Goal: Task Accomplishment & Management: Use online tool/utility

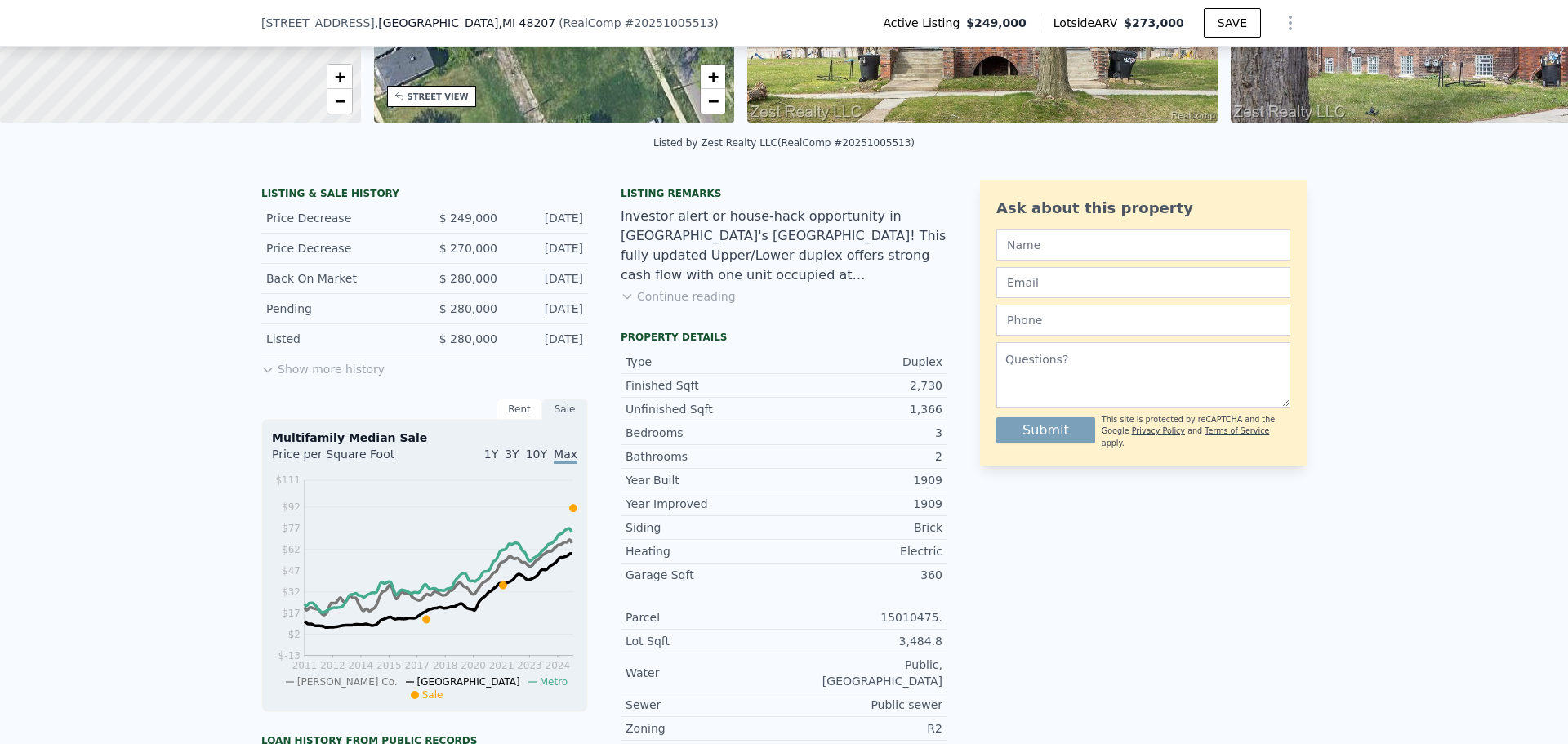
scroll to position [289, 0]
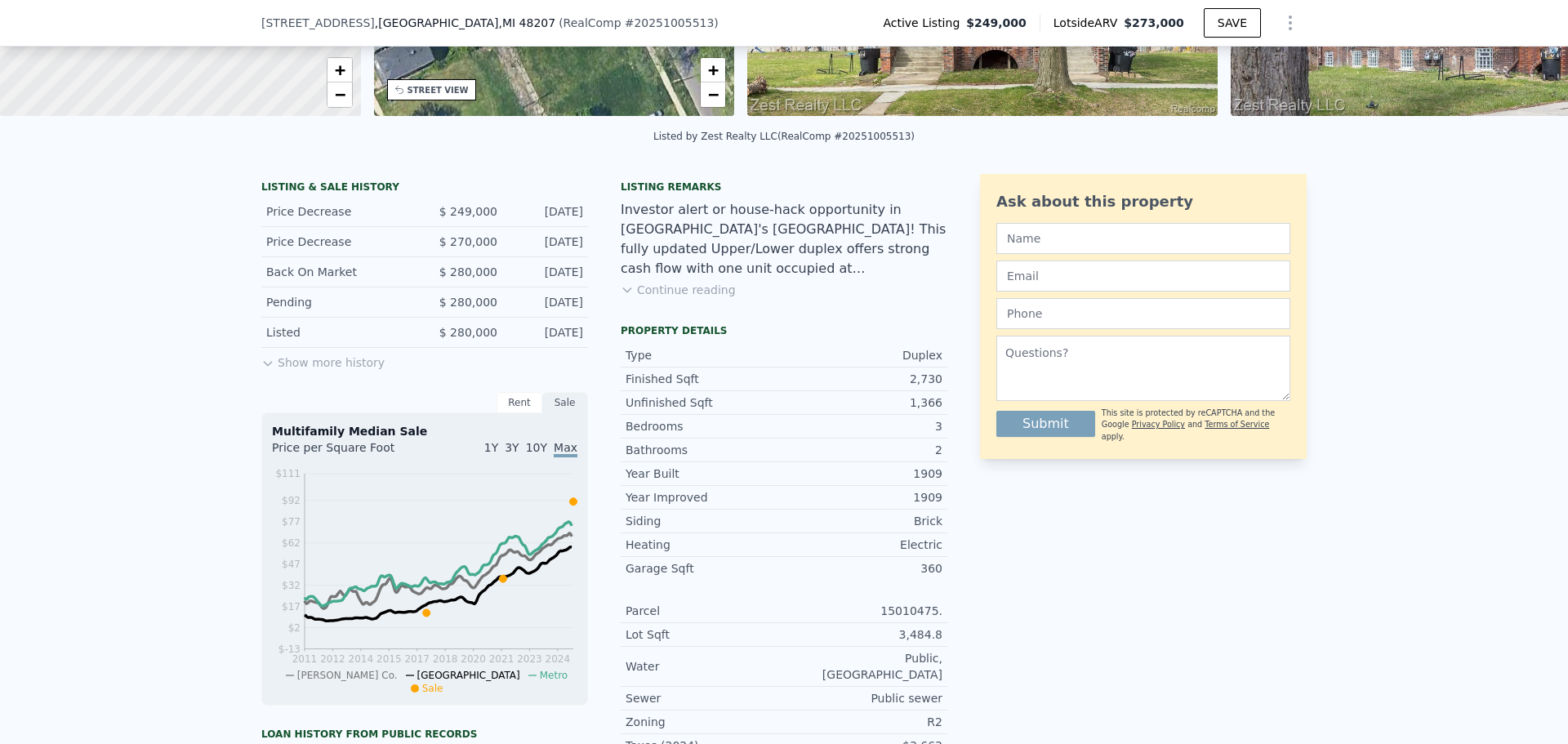
click at [349, 370] on button "Show more history" at bounding box center [323, 359] width 124 height 23
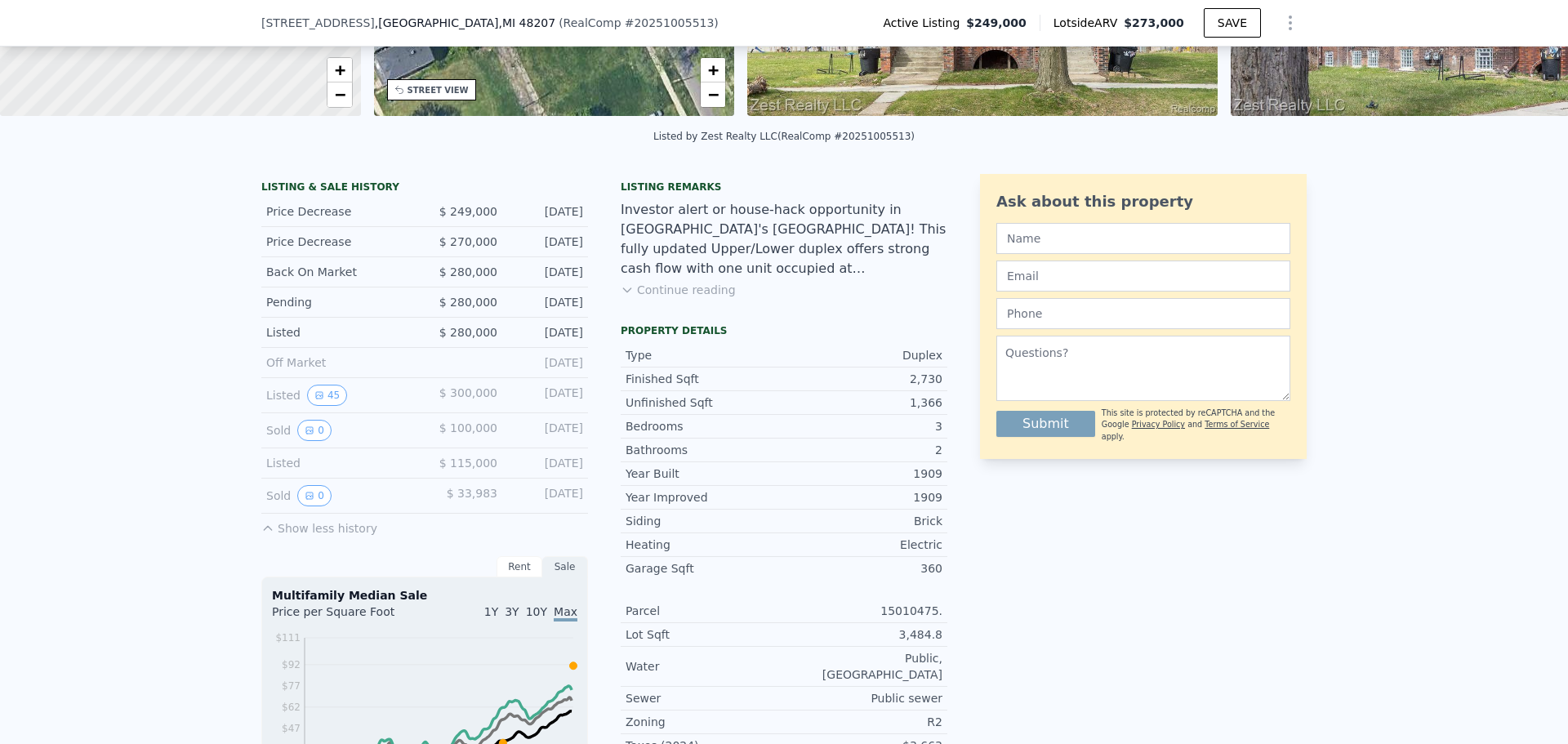
click at [697, 298] on button "Continue reading" at bounding box center [678, 289] width 115 height 16
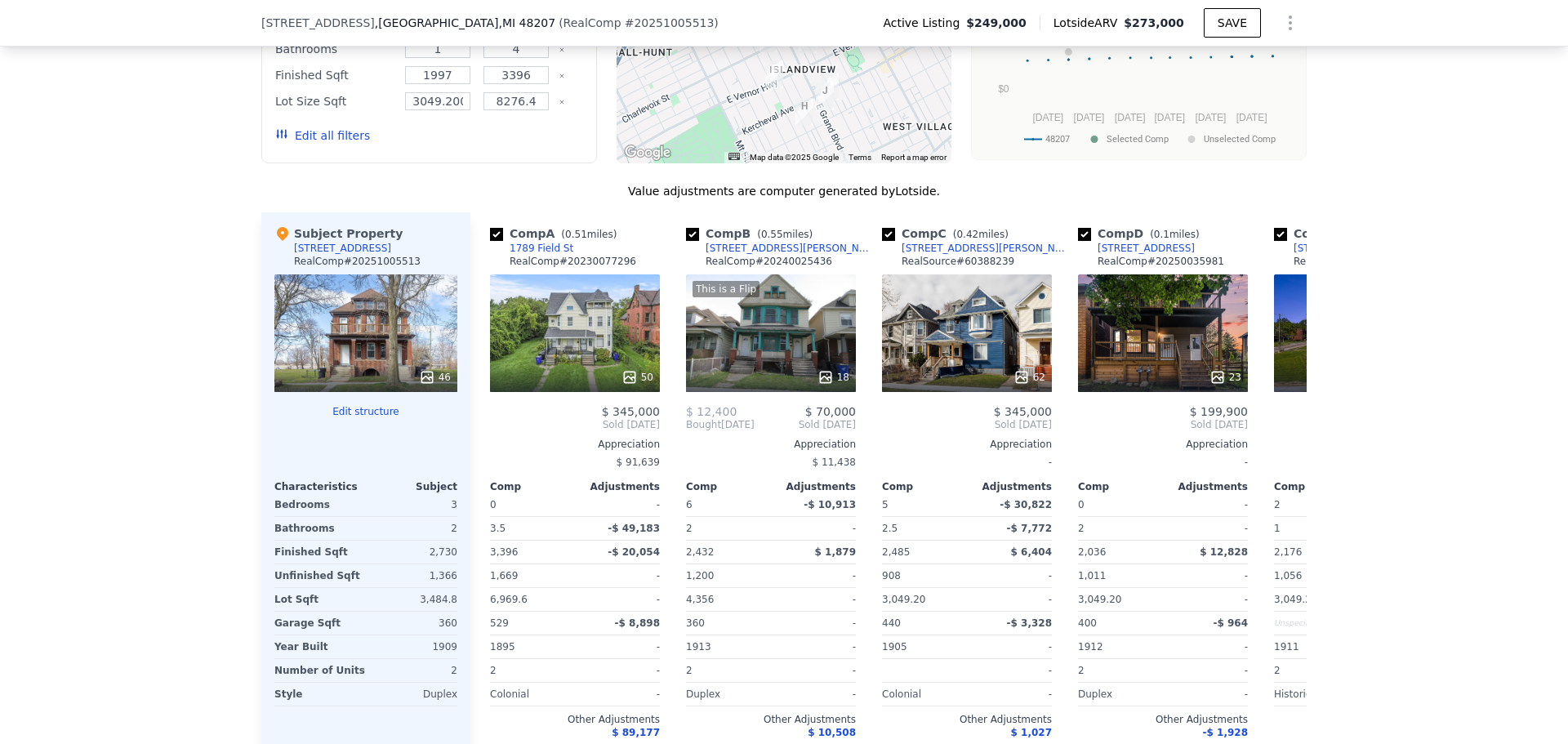
scroll to position [1941, 0]
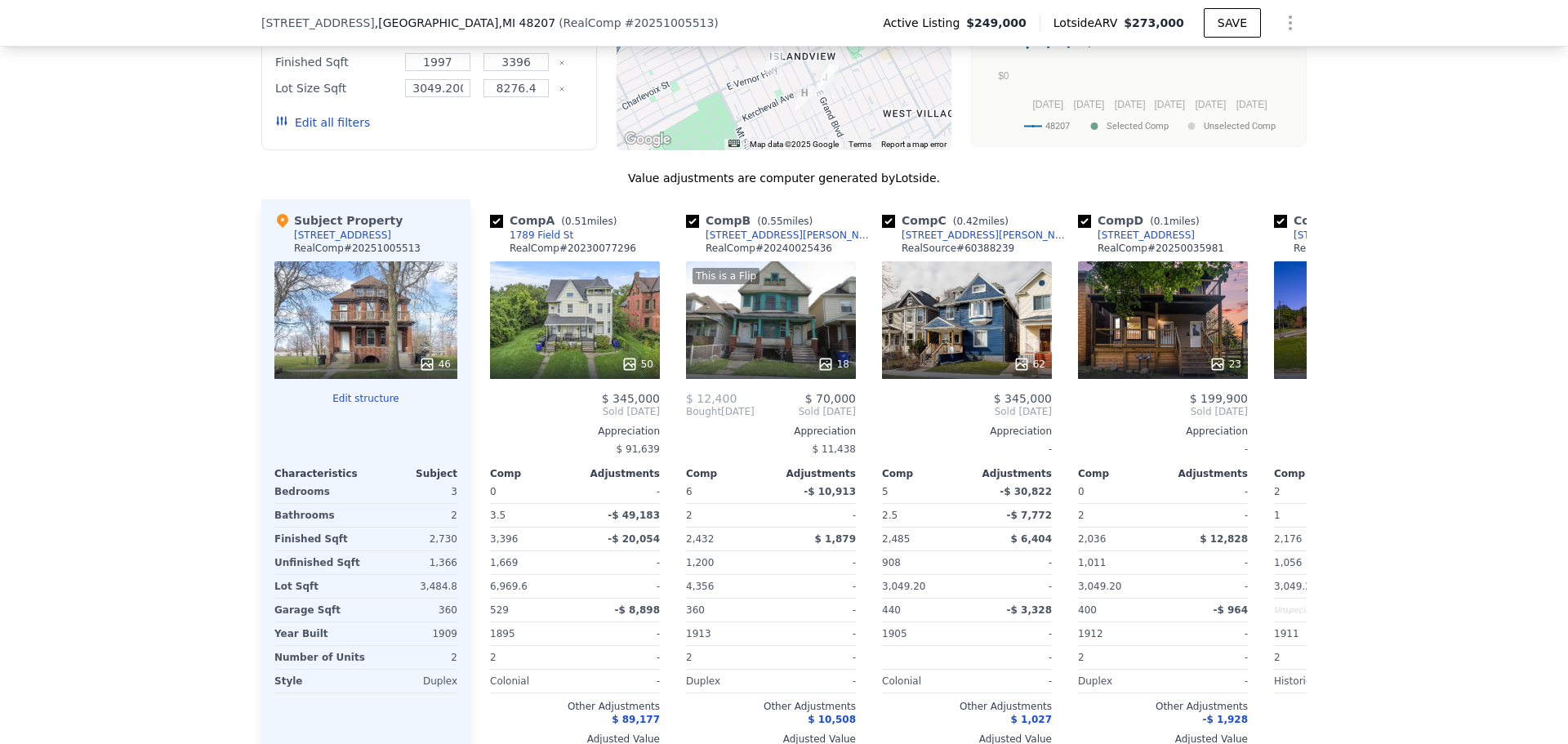
click at [356, 392] on button "Edit structure" at bounding box center [365, 399] width 182 height 14
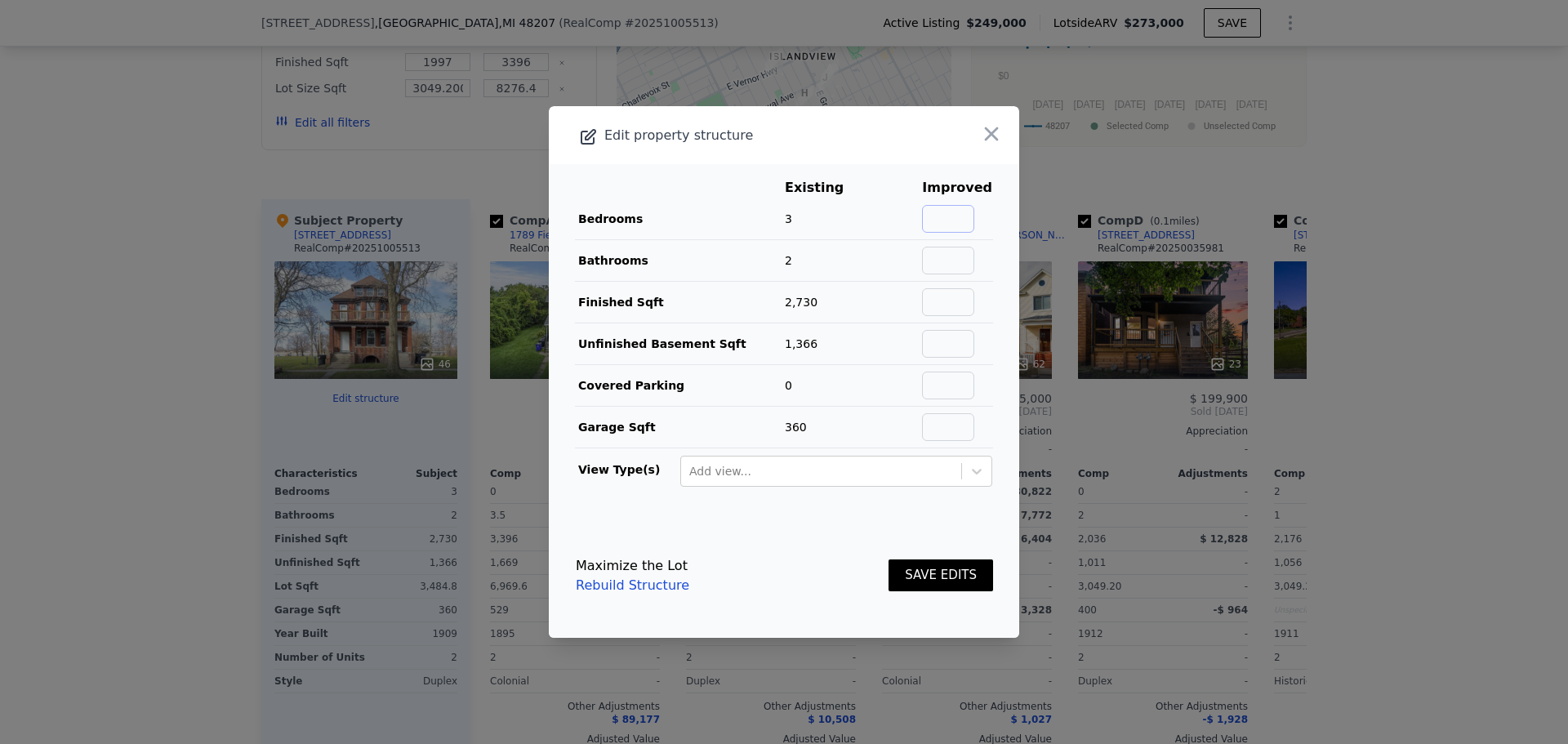
click at [956, 220] on input "text" at bounding box center [948, 218] width 52 height 28
type input "6"
click at [994, 256] on main "Existing Improved Bedrooms 3 100% 6 Bathrooms 2 Finished Sqft 2,730 Unfinished …" at bounding box center [783, 339] width 470 height 349
click at [942, 422] on input "text" at bounding box center [948, 427] width 52 height 28
type input "0"
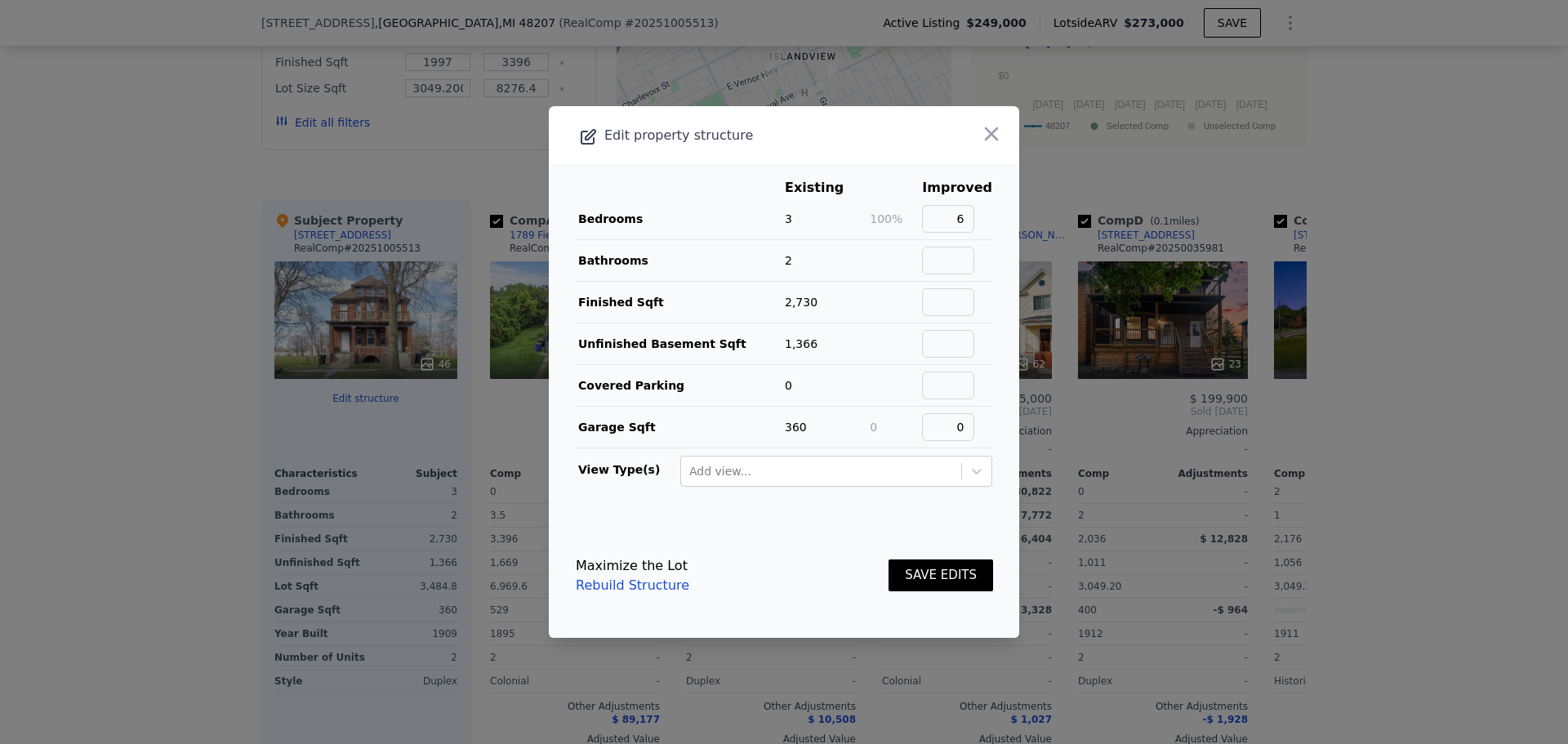
click at [940, 565] on button "SAVE EDITS" at bounding box center [940, 574] width 104 height 32
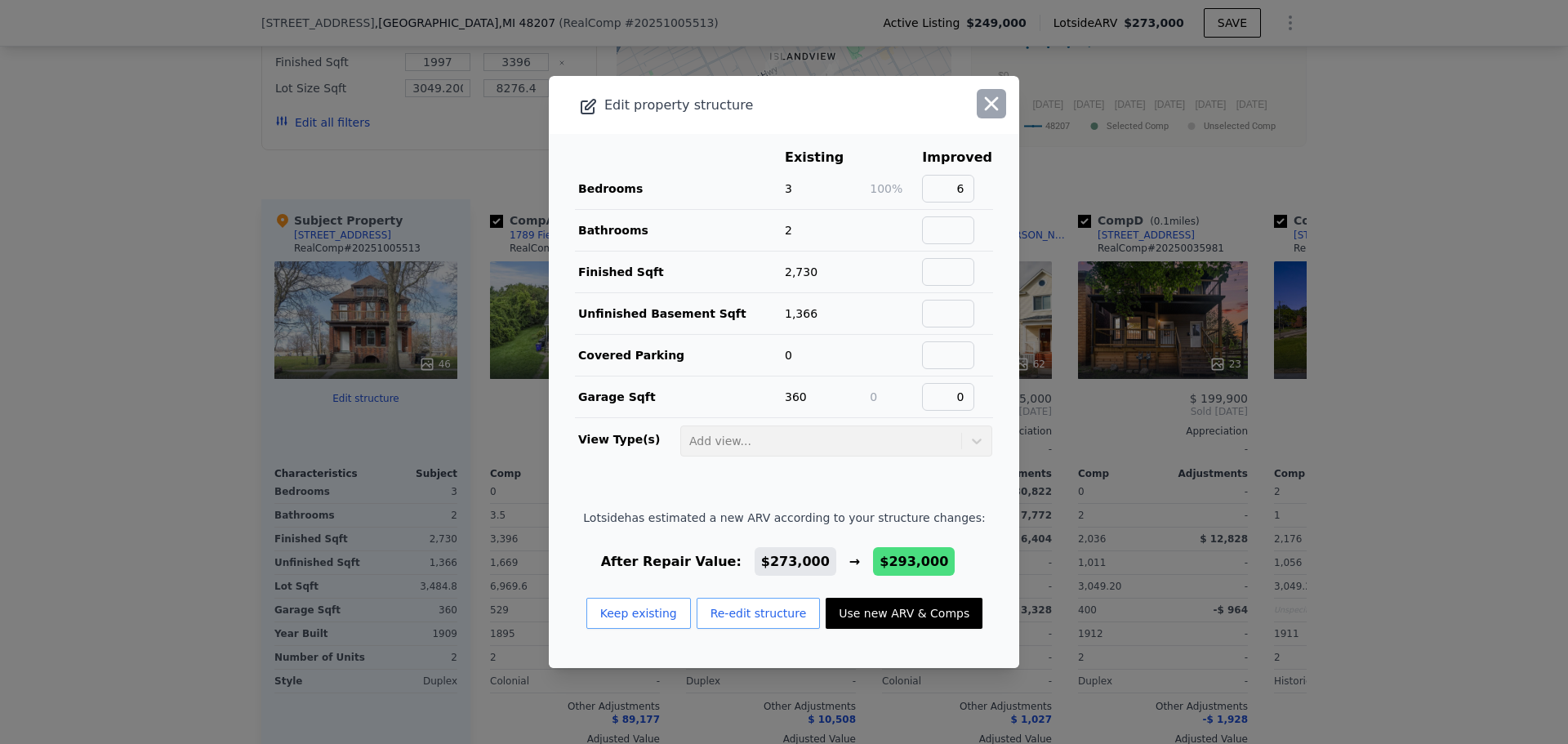
click at [989, 98] on icon "button" at bounding box center [992, 104] width 23 height 23
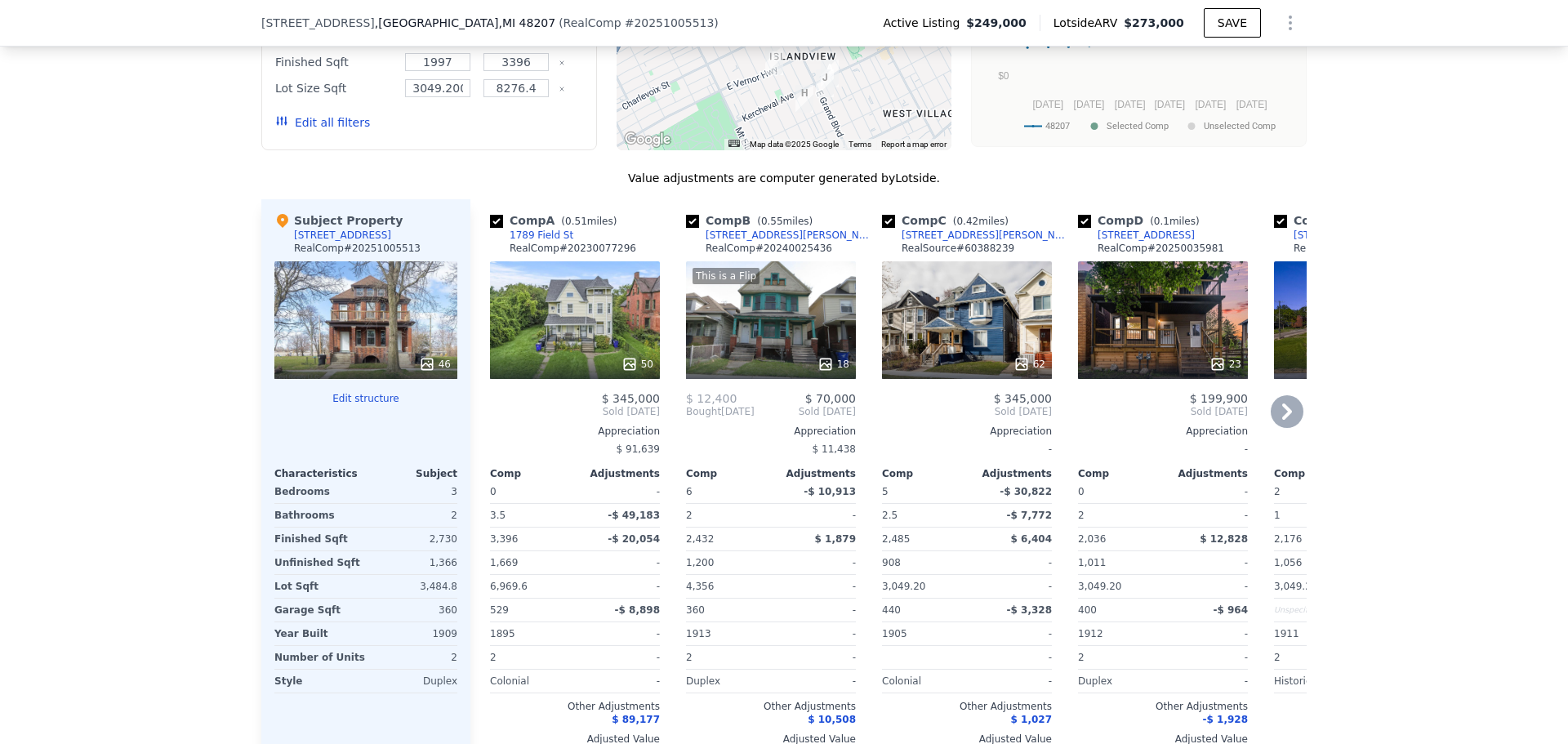
click at [1179, 262] on div "23" at bounding box center [1163, 320] width 170 height 118
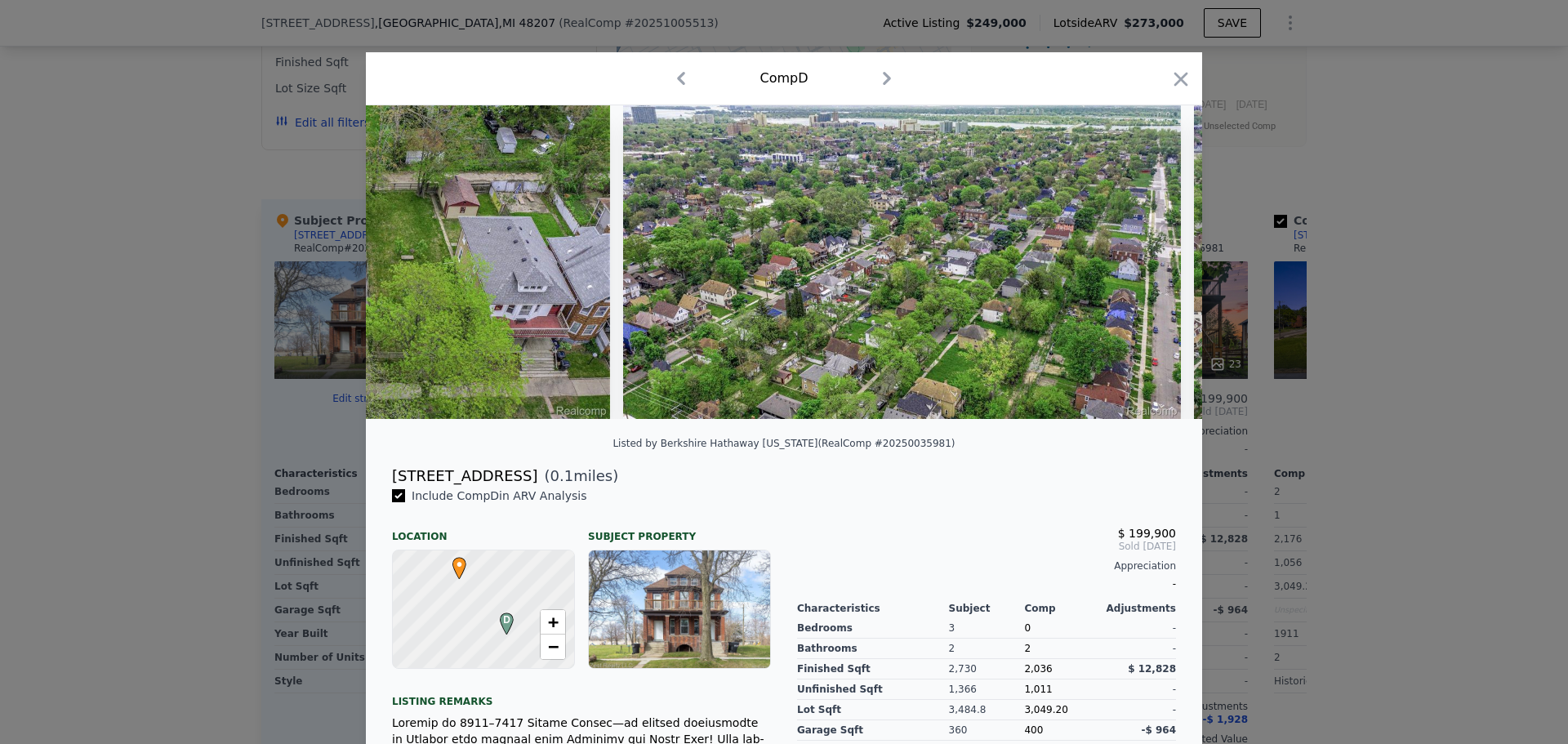
scroll to position [0, 9017]
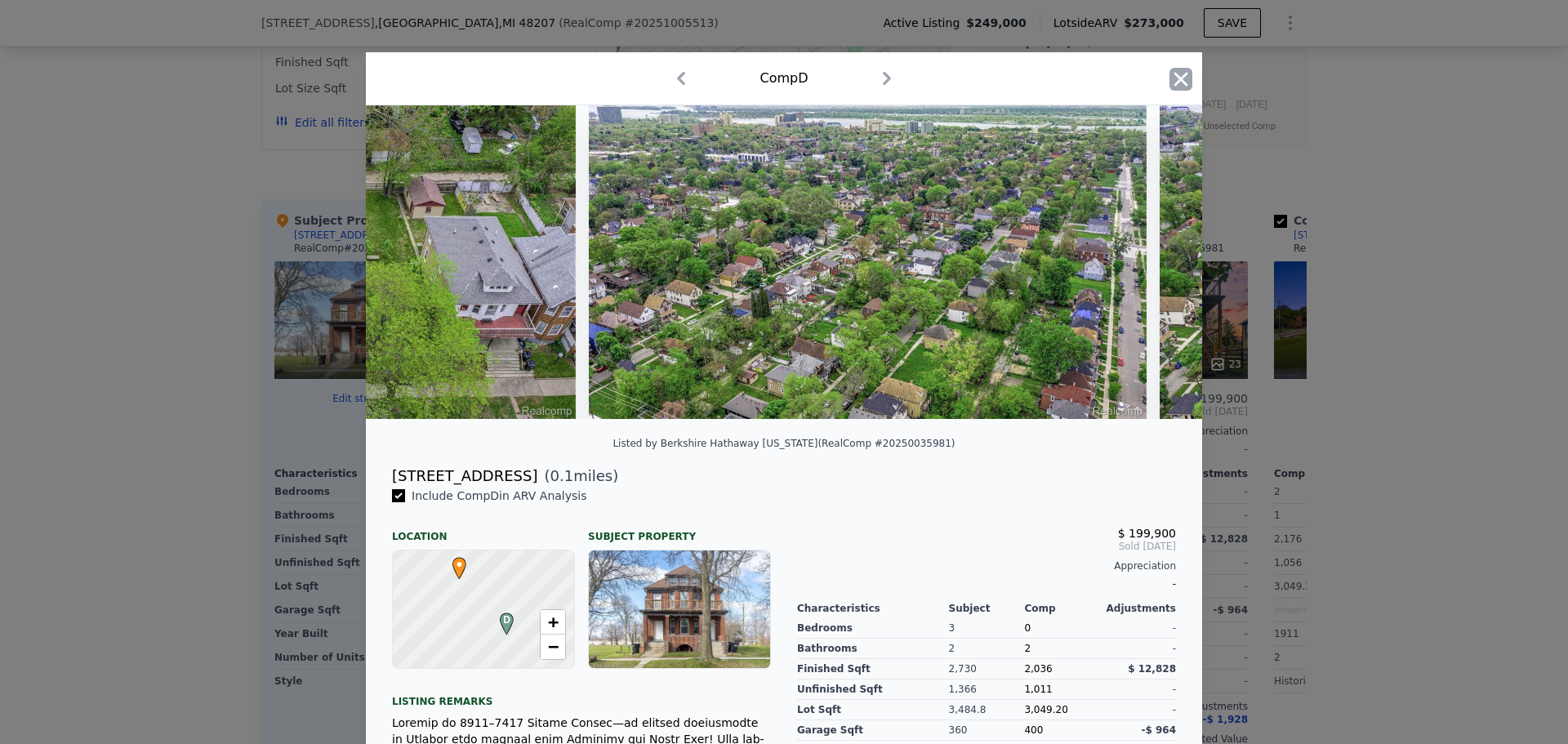
click at [1177, 81] on icon "button" at bounding box center [1181, 78] width 14 height 14
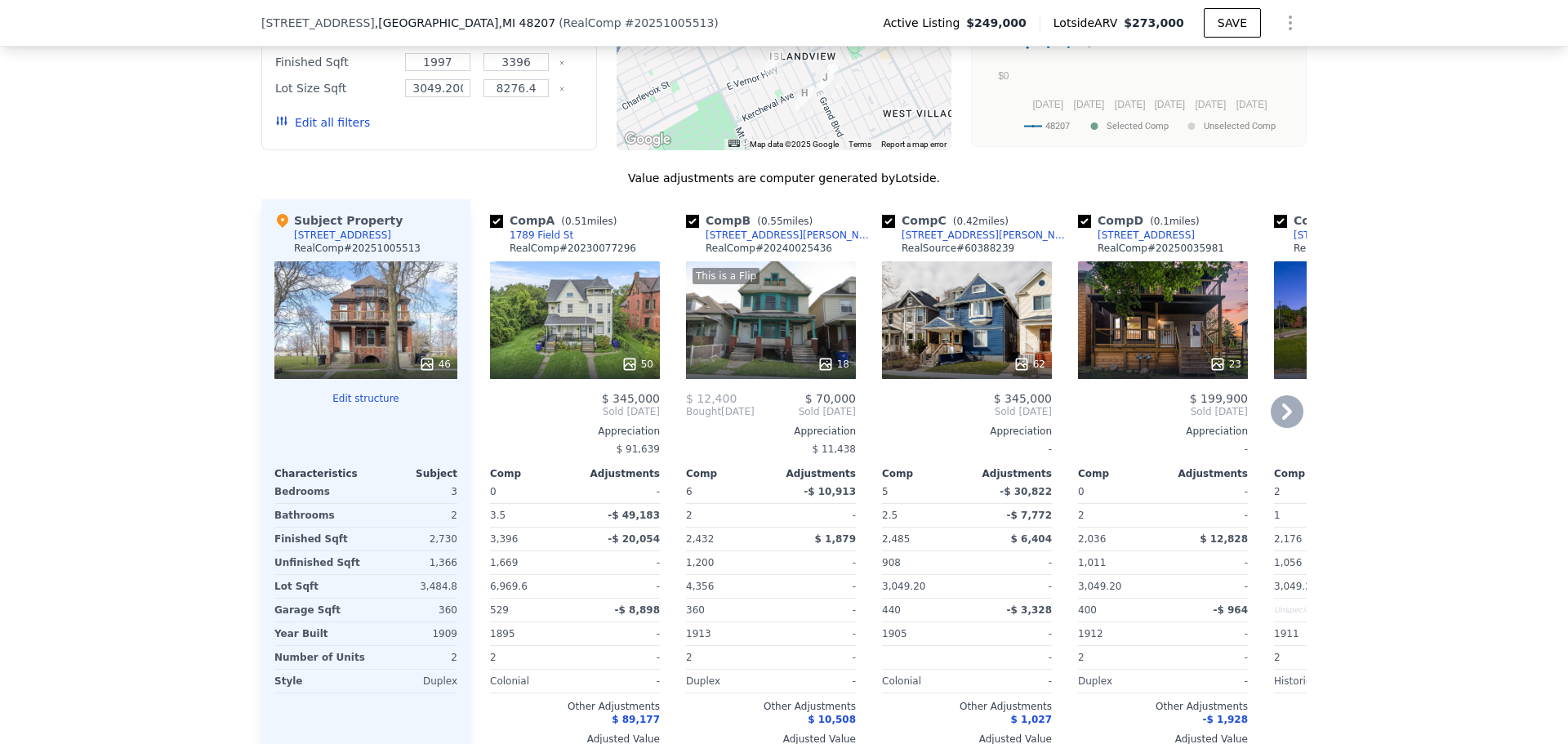
click at [1282, 403] on icon at bounding box center [1287, 411] width 10 height 16
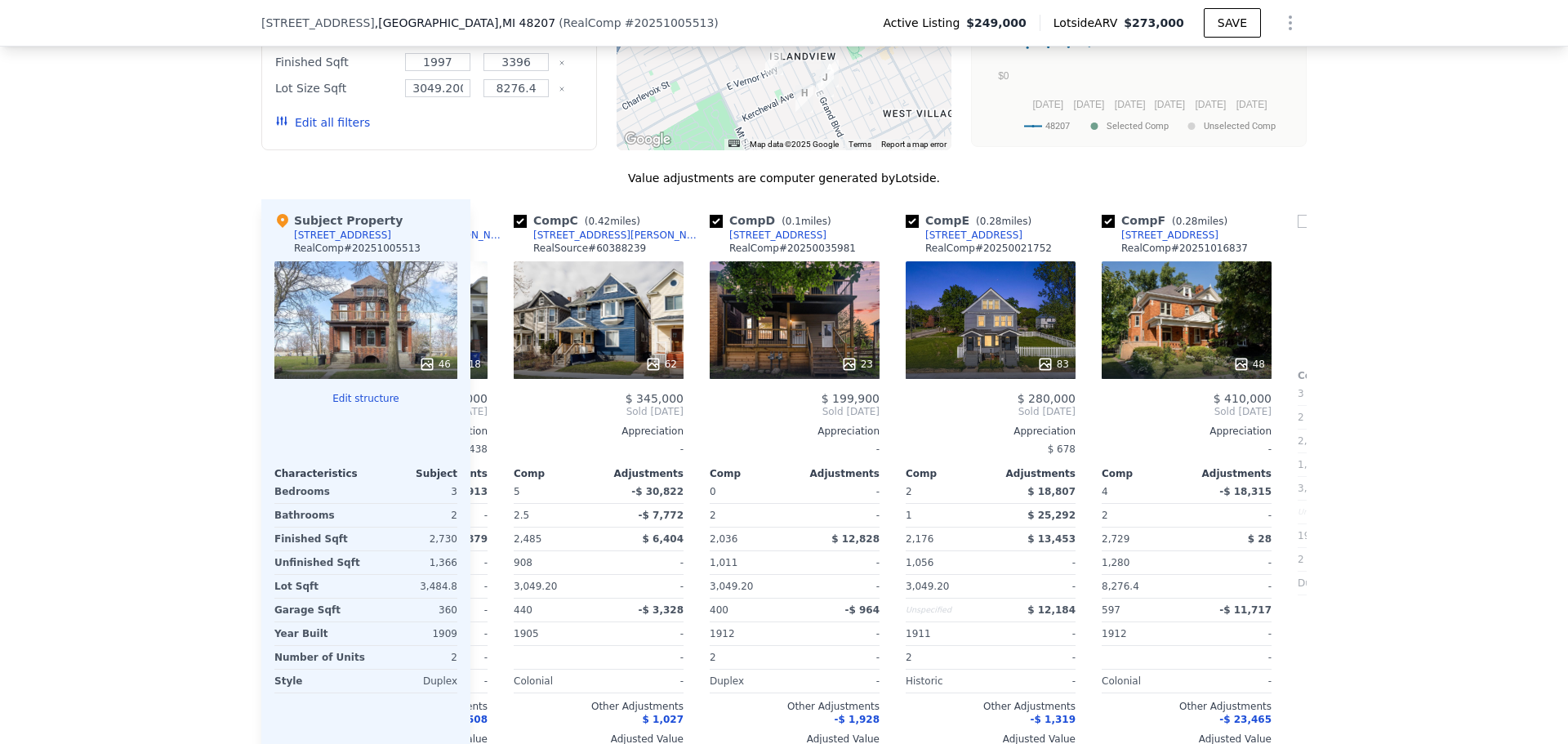
scroll to position [0, 392]
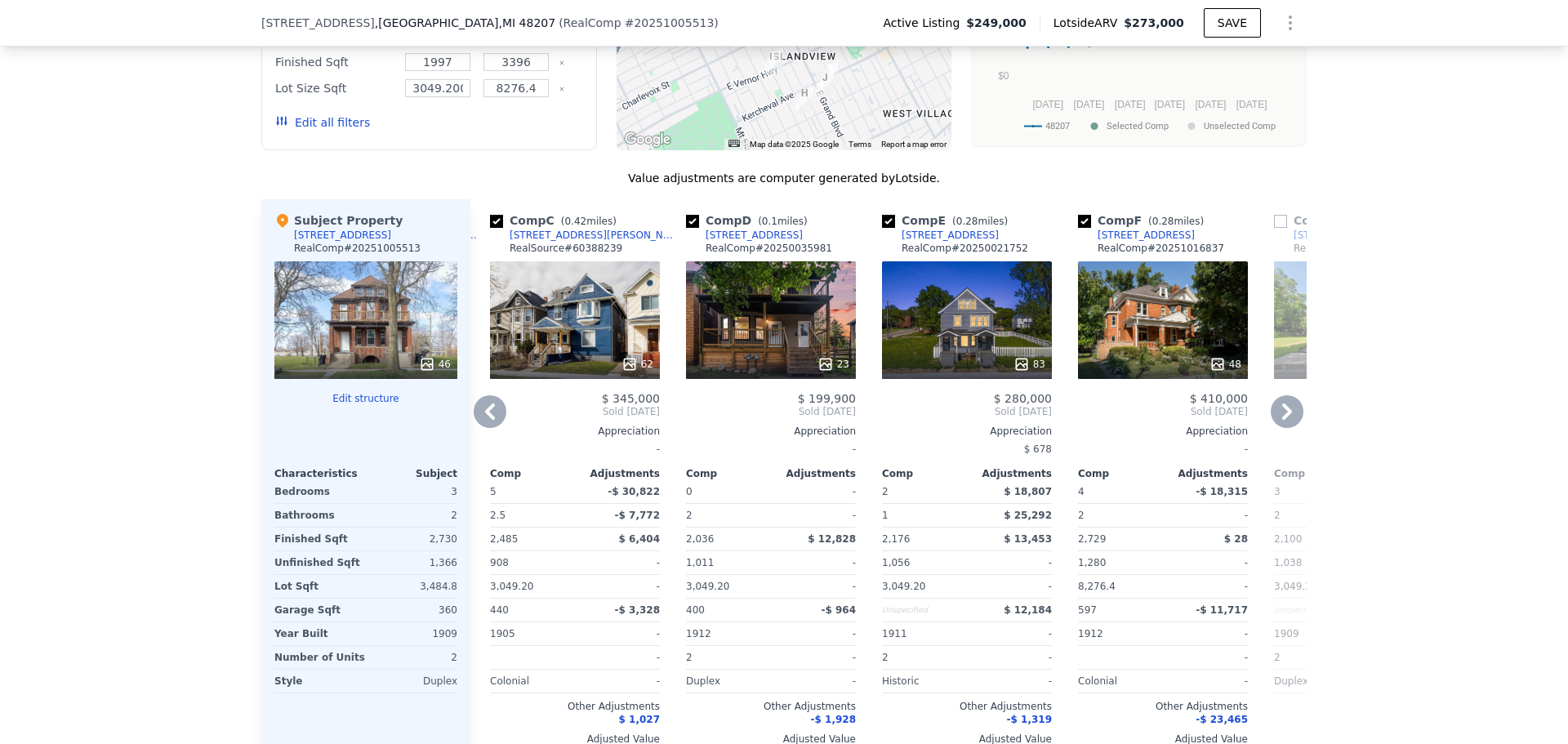
click at [1282, 403] on icon at bounding box center [1287, 411] width 10 height 16
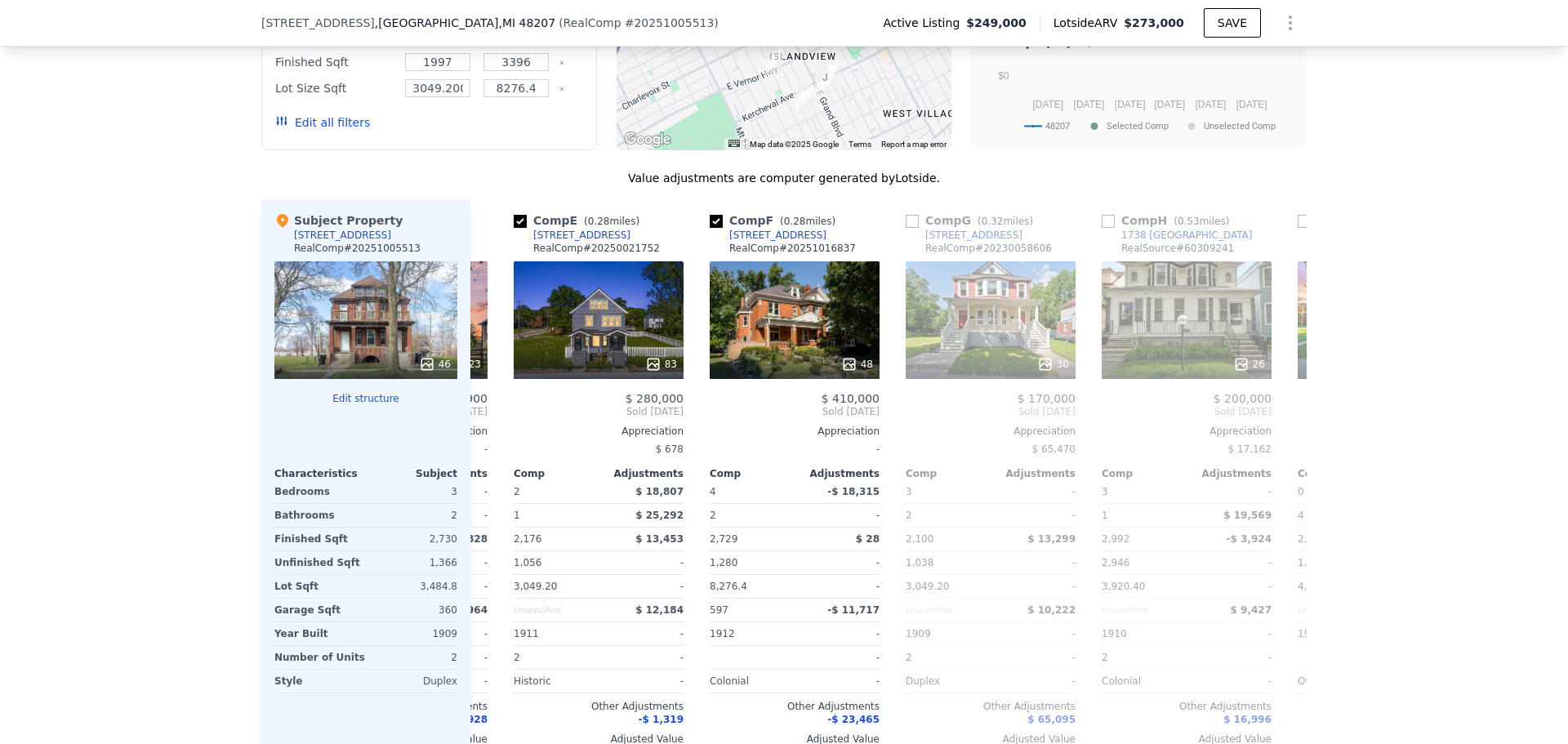
scroll to position [0, 784]
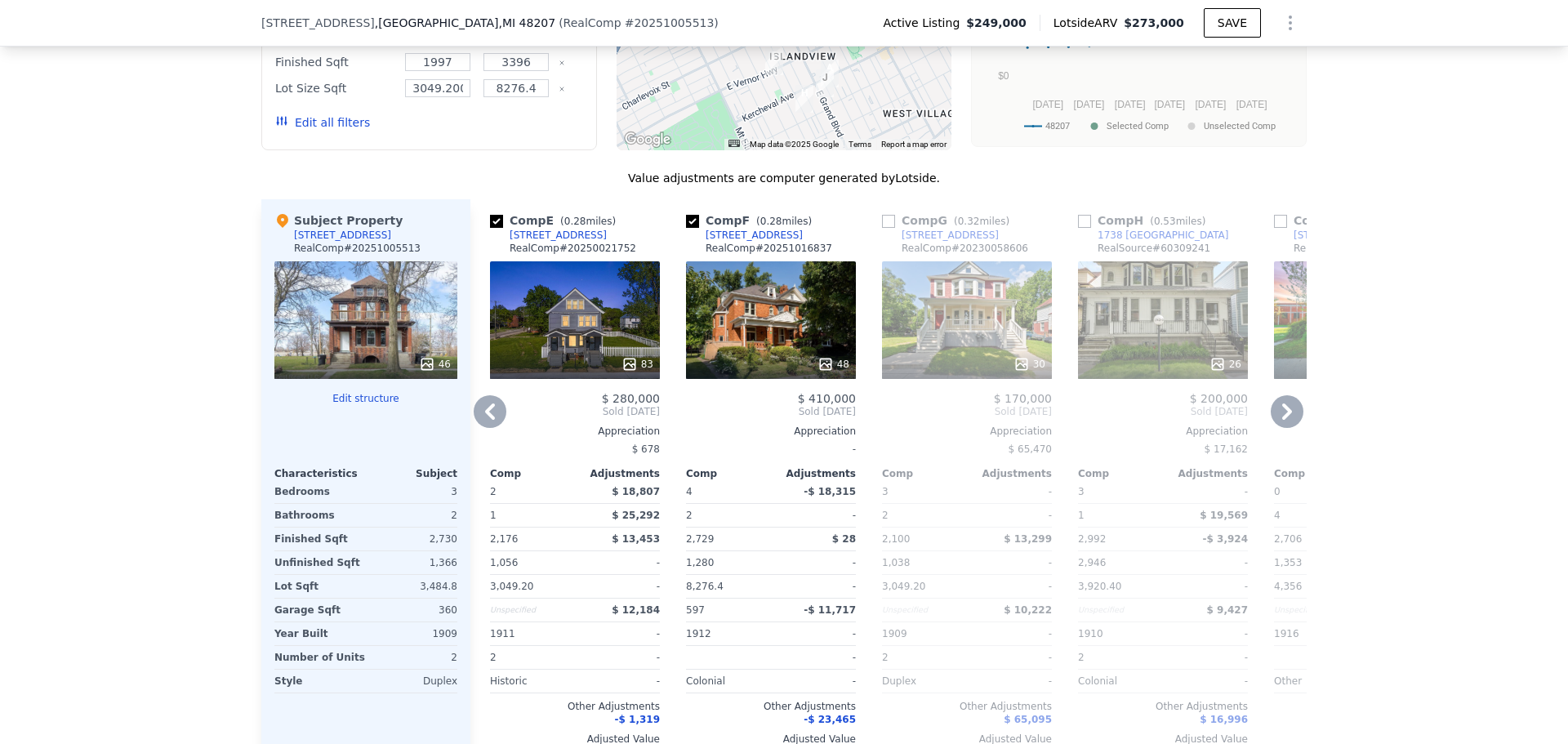
click at [1168, 262] on div "26" at bounding box center [1163, 320] width 170 height 118
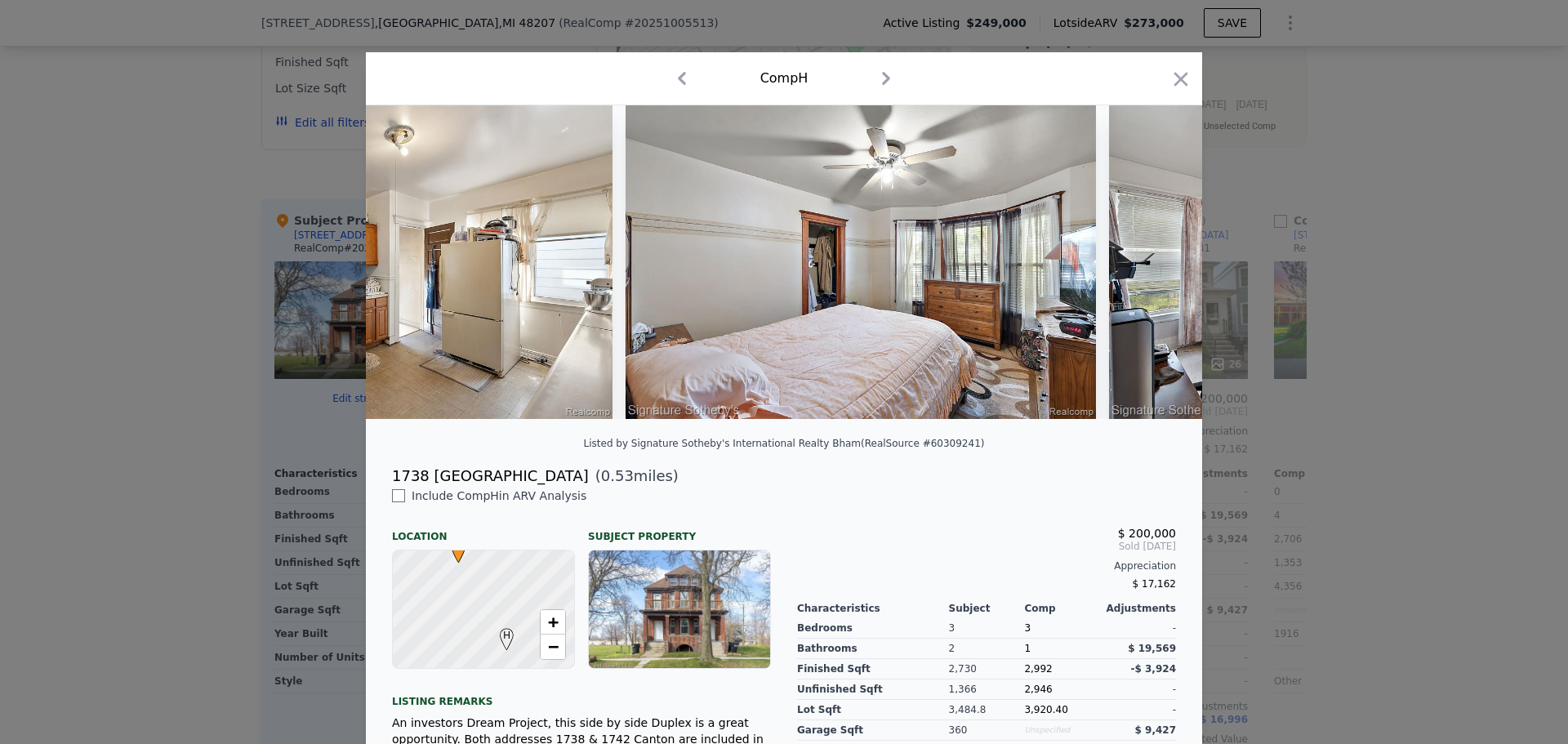
scroll to position [0, 4385]
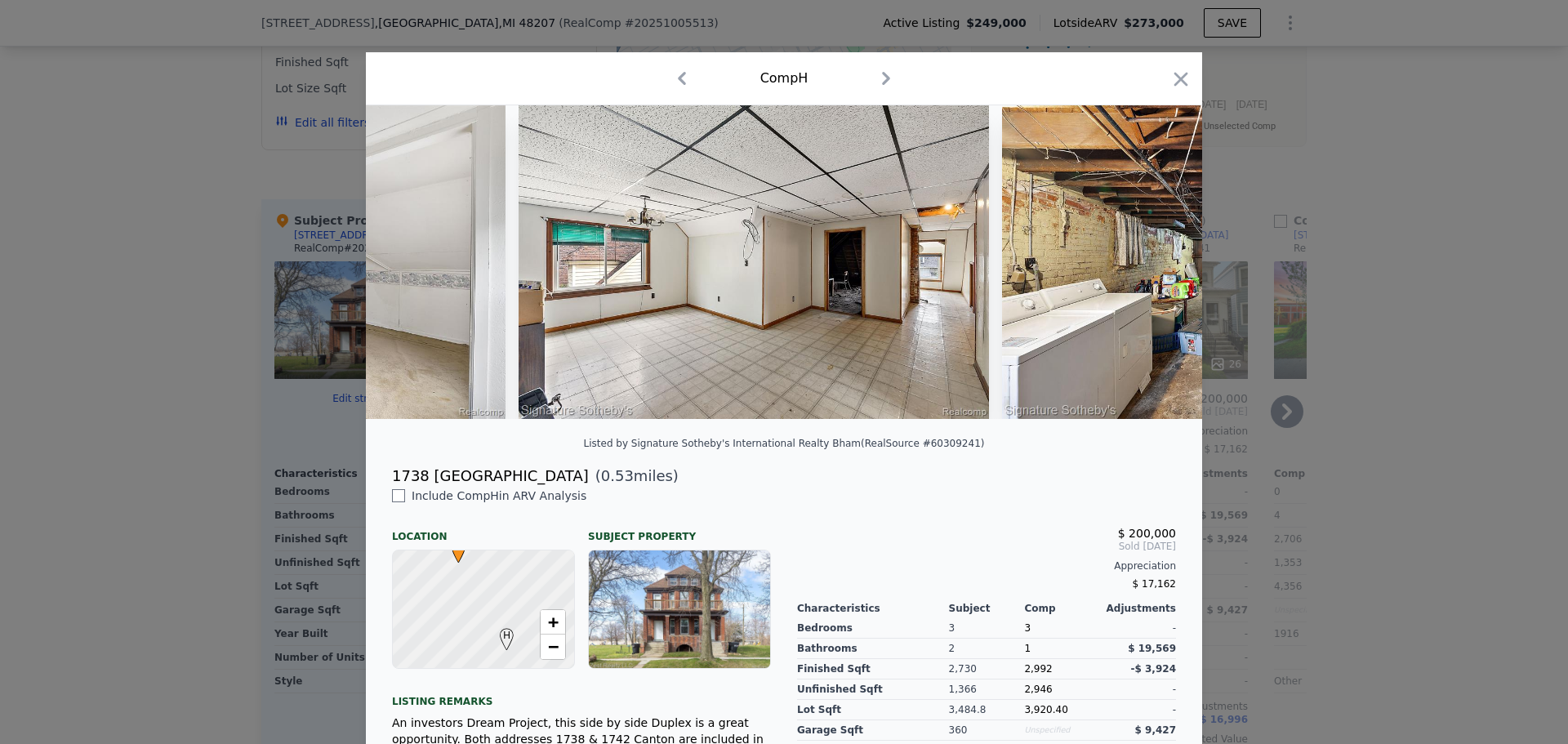
drag, startPoint x: 1180, startPoint y: 73, endPoint x: 1218, endPoint y: 166, distance: 100.5
click at [1179, 73] on icon "button" at bounding box center [1181, 78] width 14 height 14
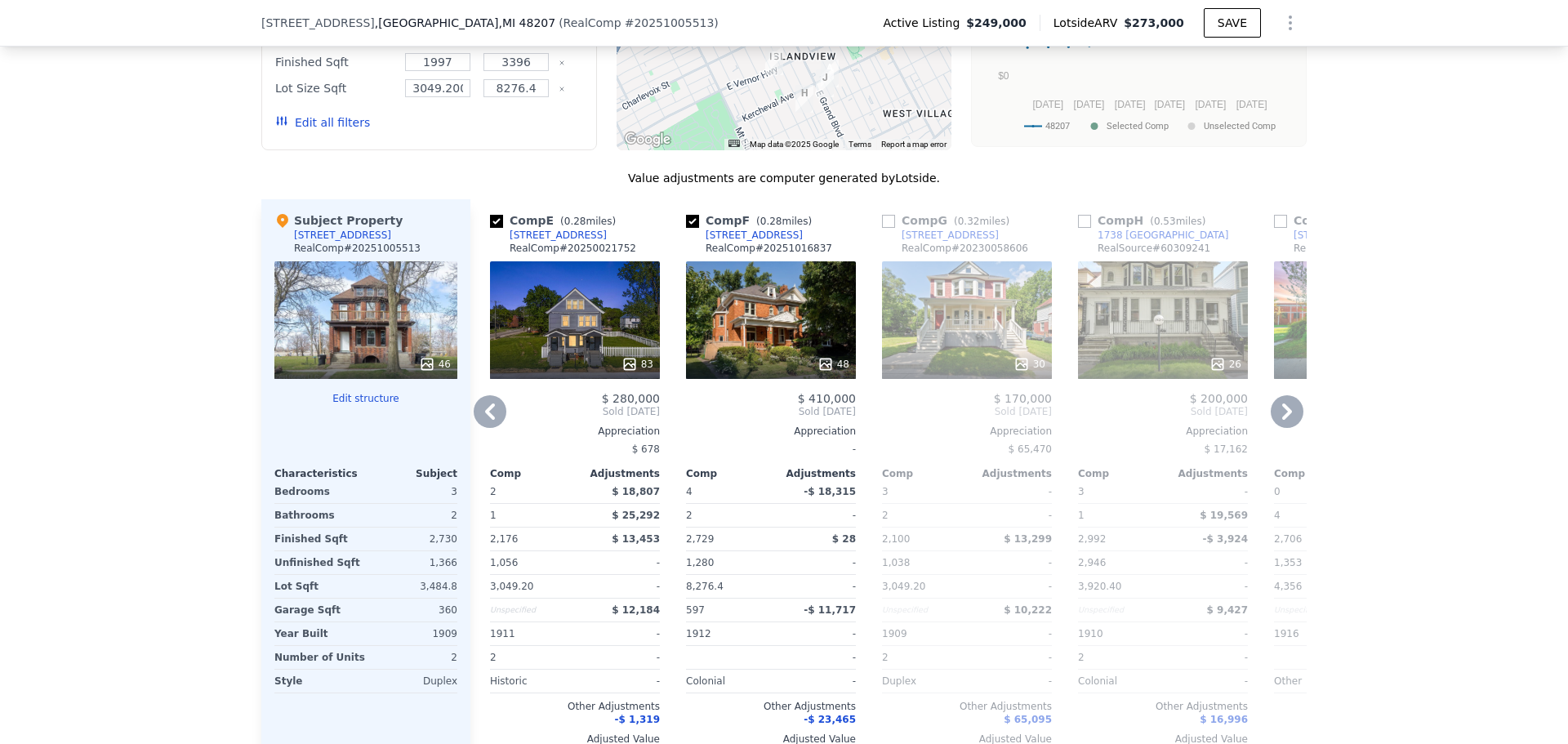
click at [1287, 395] on icon at bounding box center [1287, 411] width 33 height 33
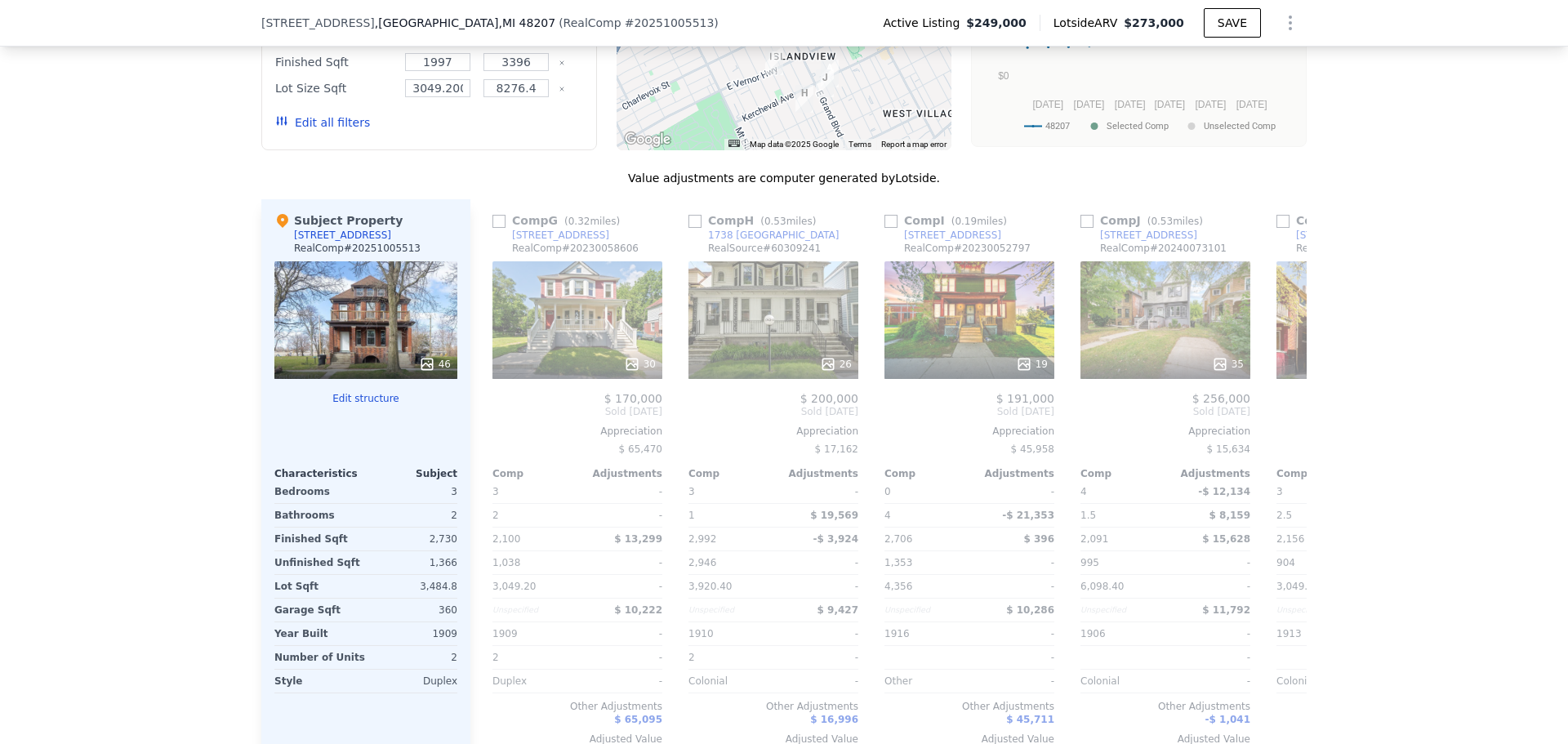
scroll to position [0, 1176]
click at [950, 262] on div "19" at bounding box center [967, 320] width 170 height 118
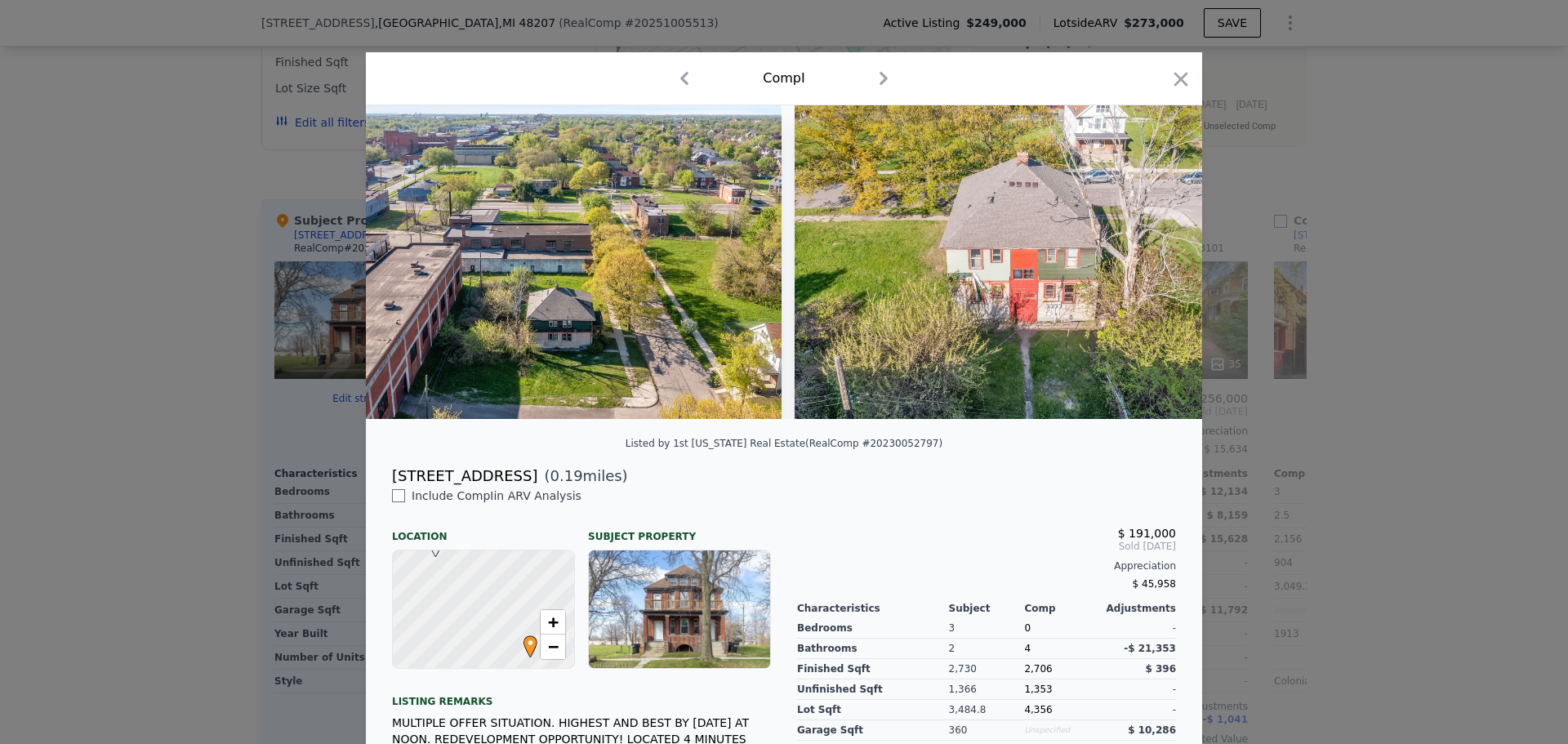
scroll to position [0, 6932]
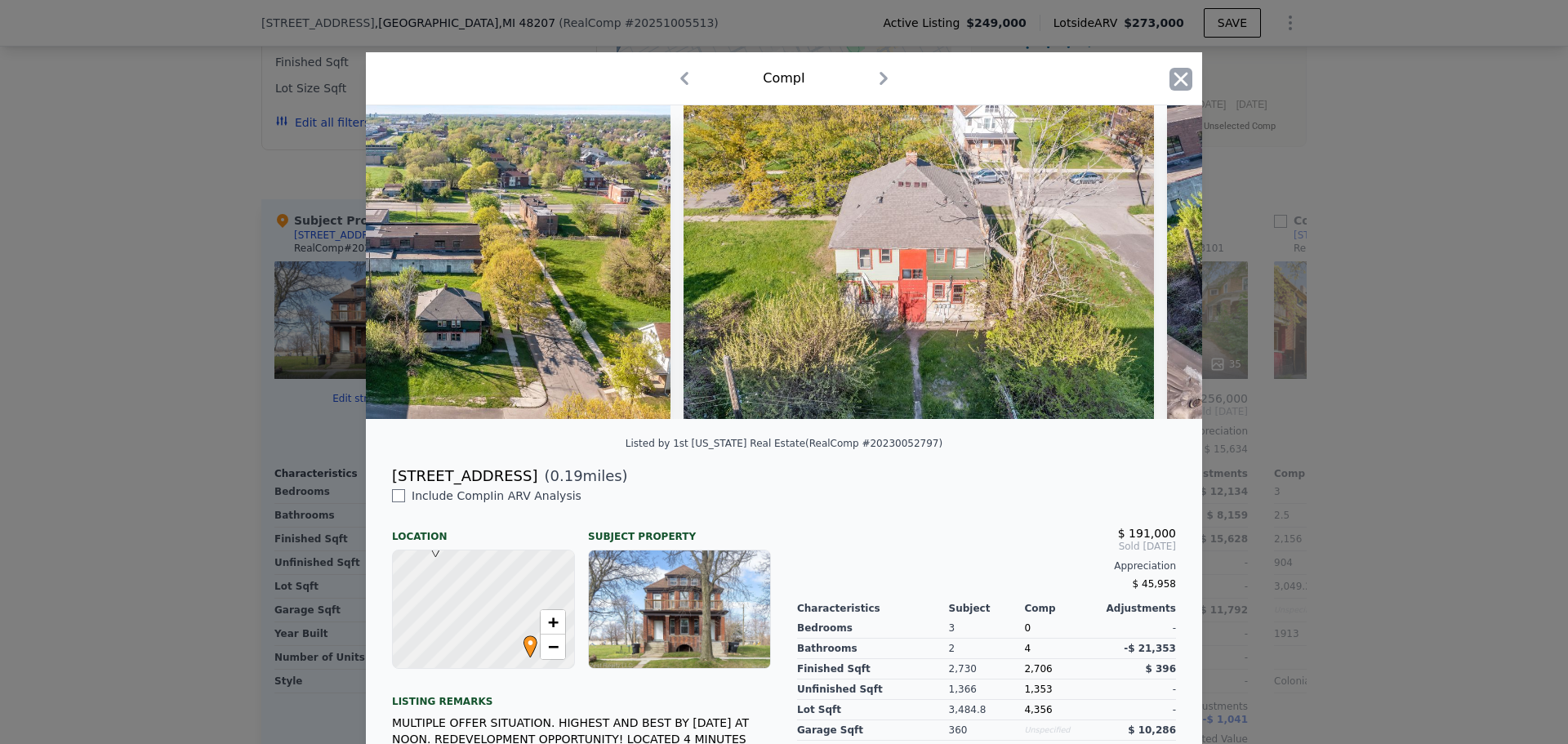
click at [1181, 77] on icon "button" at bounding box center [1181, 79] width 23 height 23
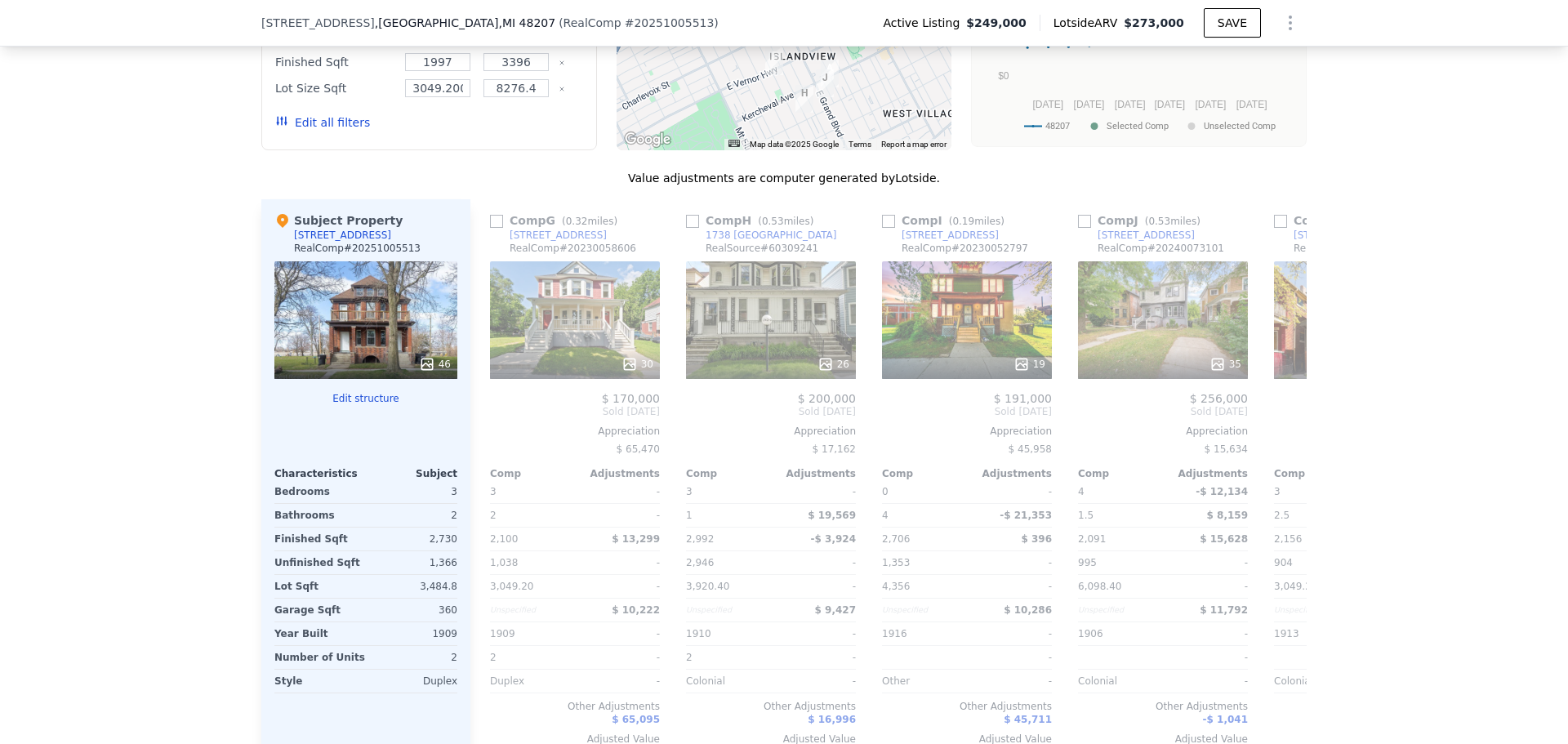
click at [1451, 214] on div "We found 12 sales that match your search Listings provided by RealComp . Filter…" at bounding box center [784, 309] width 1568 height 983
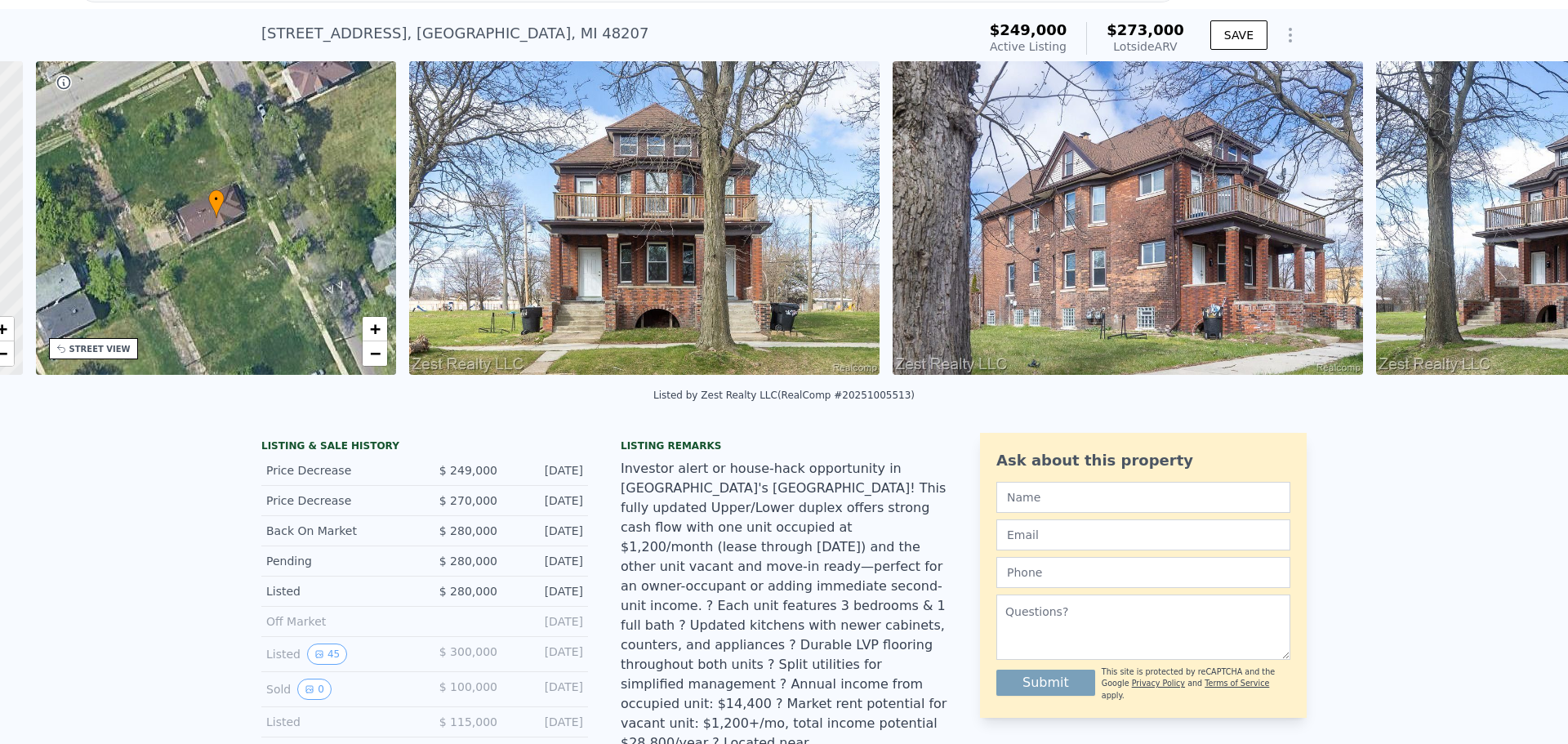
scroll to position [0, 380]
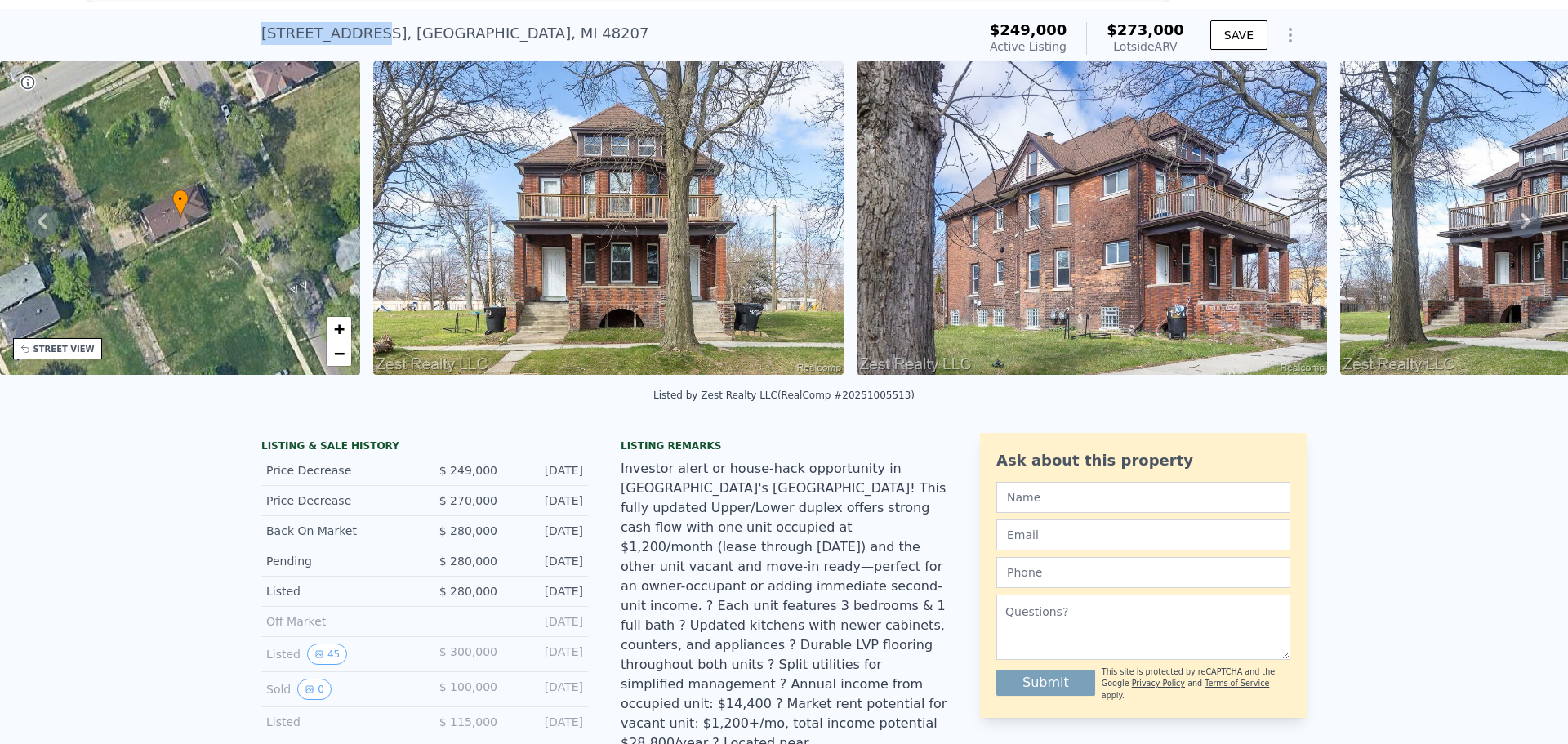
drag, startPoint x: 255, startPoint y: 29, endPoint x: 353, endPoint y: 37, distance: 98.3
click at [353, 37] on div "[STREET_ADDRESS]" at bounding box center [455, 34] width 387 height 23
copy div "[STREET_ADDRESS]"
